Goal: Task Accomplishment & Management: Use online tool/utility

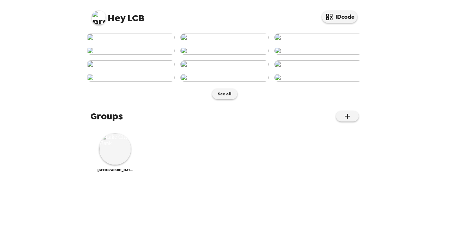
click at [243, 41] on img at bounding box center [225, 38] width 88 height 8
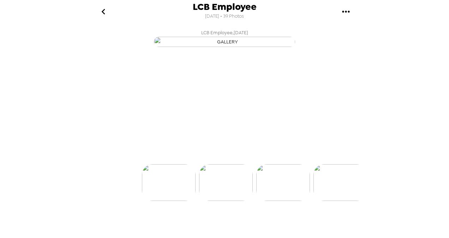
scroll to position [0, 57]
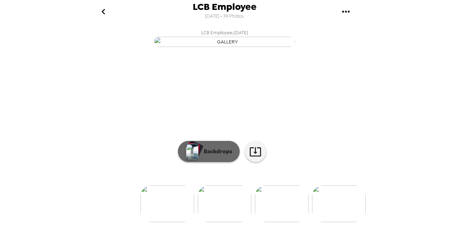
click at [216, 156] on p "Backdrops" at bounding box center [216, 151] width 32 height 8
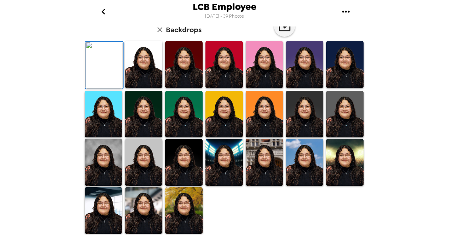
scroll to position [138, 0]
click at [144, 88] on img at bounding box center [143, 64] width 37 height 47
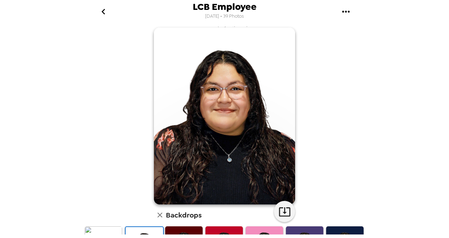
scroll to position [7, 0]
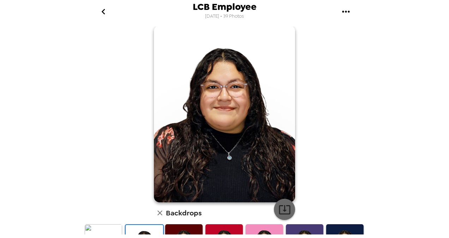
click at [279, 204] on icon "button" at bounding box center [285, 209] width 12 height 12
click at [156, 214] on icon "button" at bounding box center [160, 213] width 8 height 8
click at [103, 11] on icon "go back" at bounding box center [103, 12] width 4 height 6
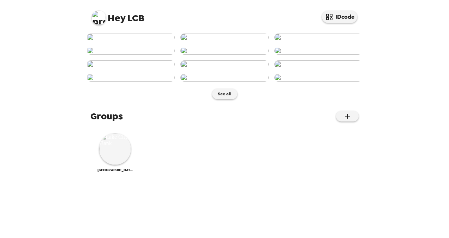
scroll to position [358, 0]
click at [115, 165] on img at bounding box center [115, 149] width 32 height 32
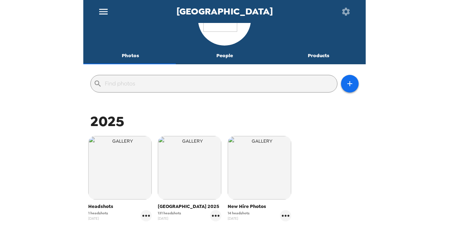
scroll to position [29, 0]
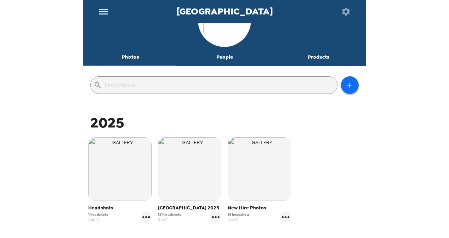
click at [174, 209] on span "Town Hall 2025" at bounding box center [190, 208] width 64 height 7
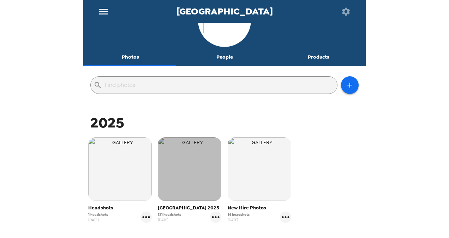
click at [193, 173] on img "button" at bounding box center [190, 169] width 64 height 64
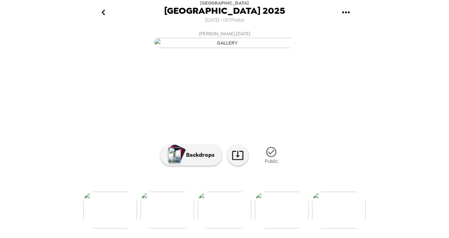
scroll to position [0, 2569]
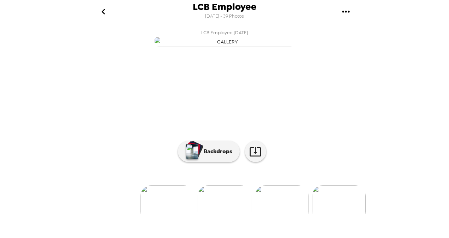
scroll to position [67, 0]
click at [171, 213] on img at bounding box center [168, 203] width 54 height 37
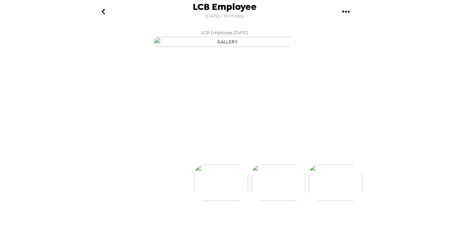
scroll to position [0, 0]
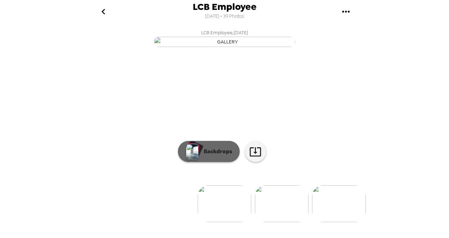
click at [210, 156] on p "Backdrops" at bounding box center [216, 151] width 32 height 8
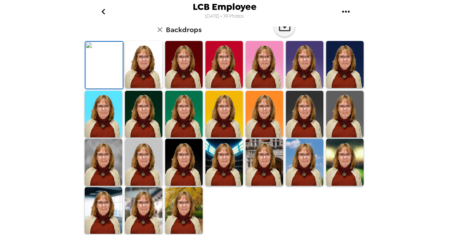
scroll to position [46, 0]
click at [143, 88] on img at bounding box center [143, 64] width 37 height 47
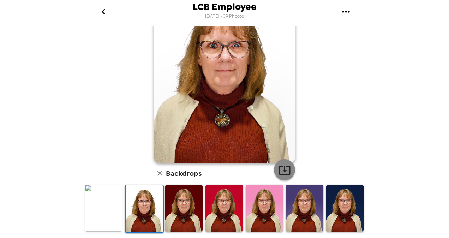
click at [283, 173] on icon "button" at bounding box center [285, 170] width 12 height 12
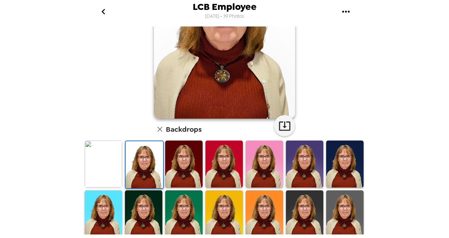
scroll to position [0, 0]
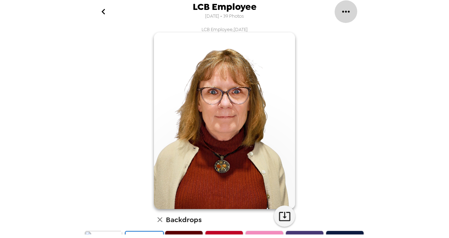
click at [345, 5] on button "gallery menu" at bounding box center [346, 11] width 23 height 23
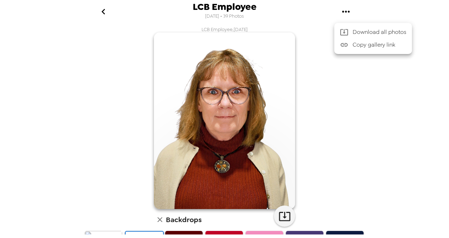
click at [415, 129] on div at bounding box center [224, 119] width 449 height 238
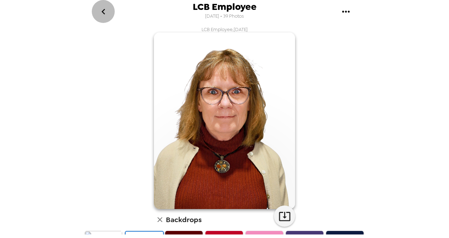
click at [103, 11] on icon "go back" at bounding box center [103, 12] width 4 height 6
